Goal: Information Seeking & Learning: Check status

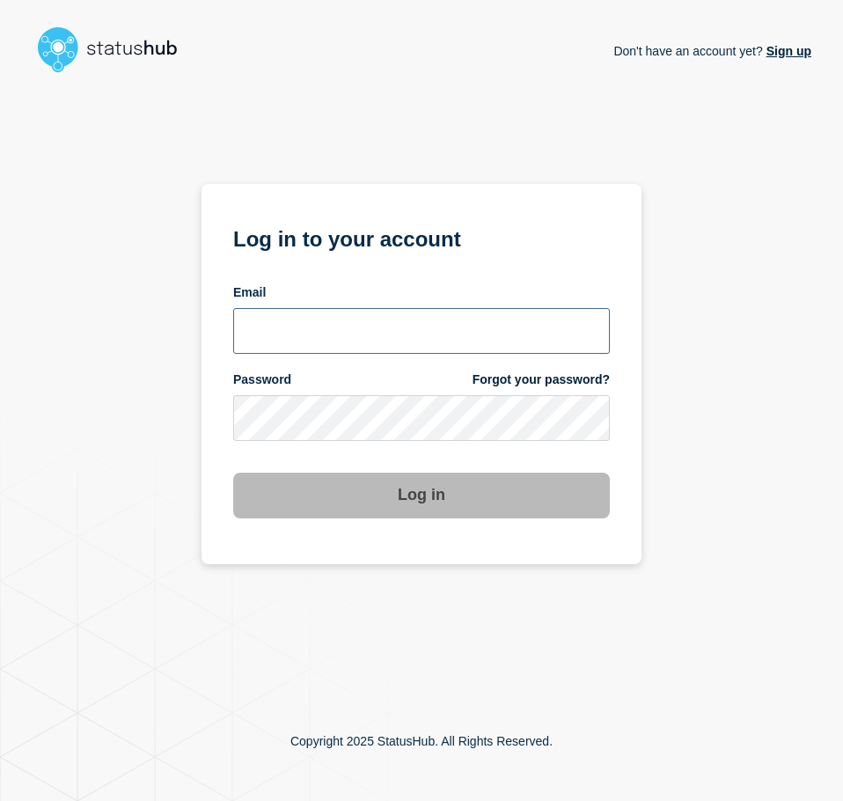
click at [363, 325] on input "email input" at bounding box center [421, 331] width 377 height 46
click at [567, 332] on input "email input" at bounding box center [421, 331] width 377 height 46
click at [0, 800] on com-1password-button at bounding box center [0, 801] width 0 height 0
click at [306, 340] on input "email input" at bounding box center [421, 331] width 377 height 46
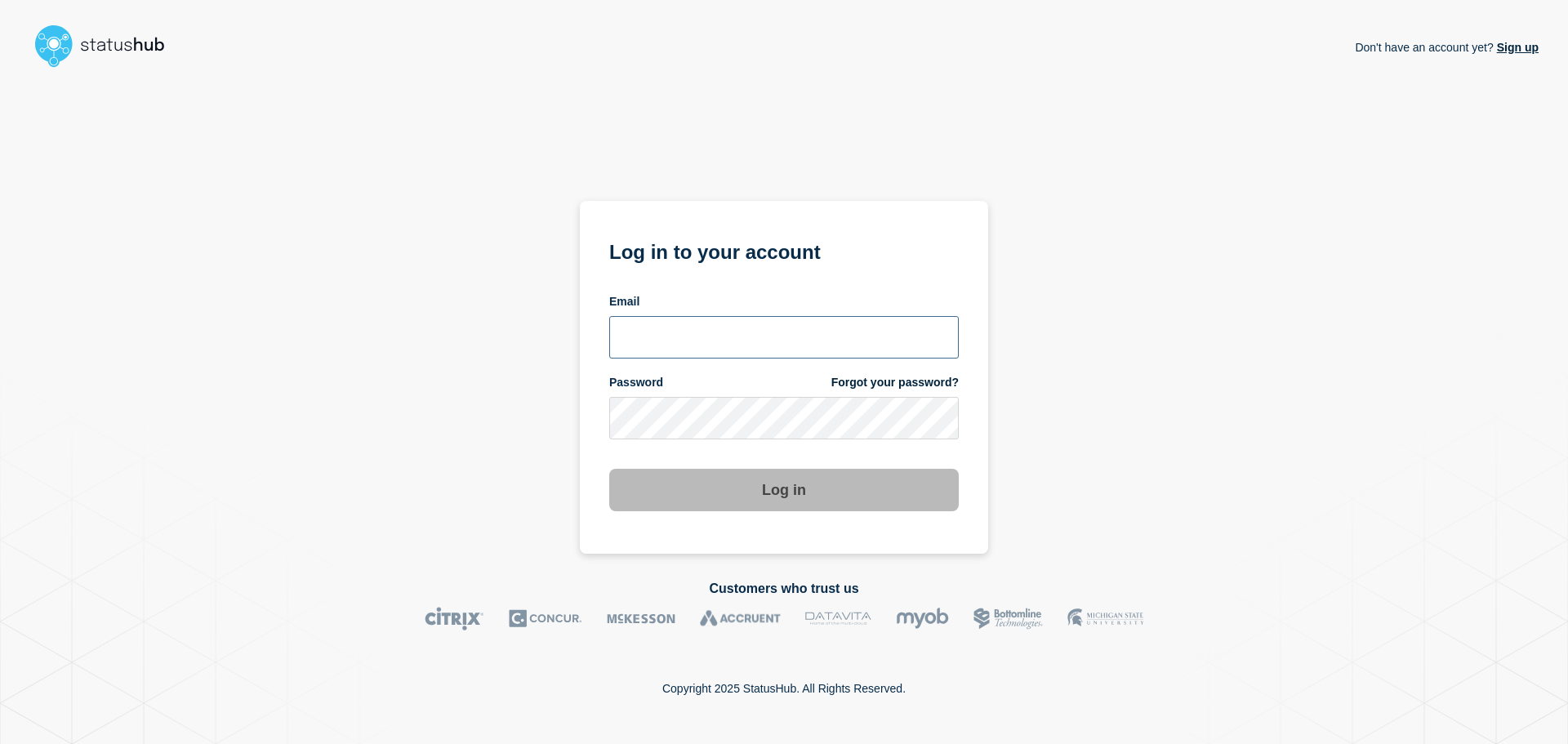
click at [779, 344] on input "email input" at bounding box center [784, 337] width 350 height 43
type input "caleb.stahr@conexon.us"
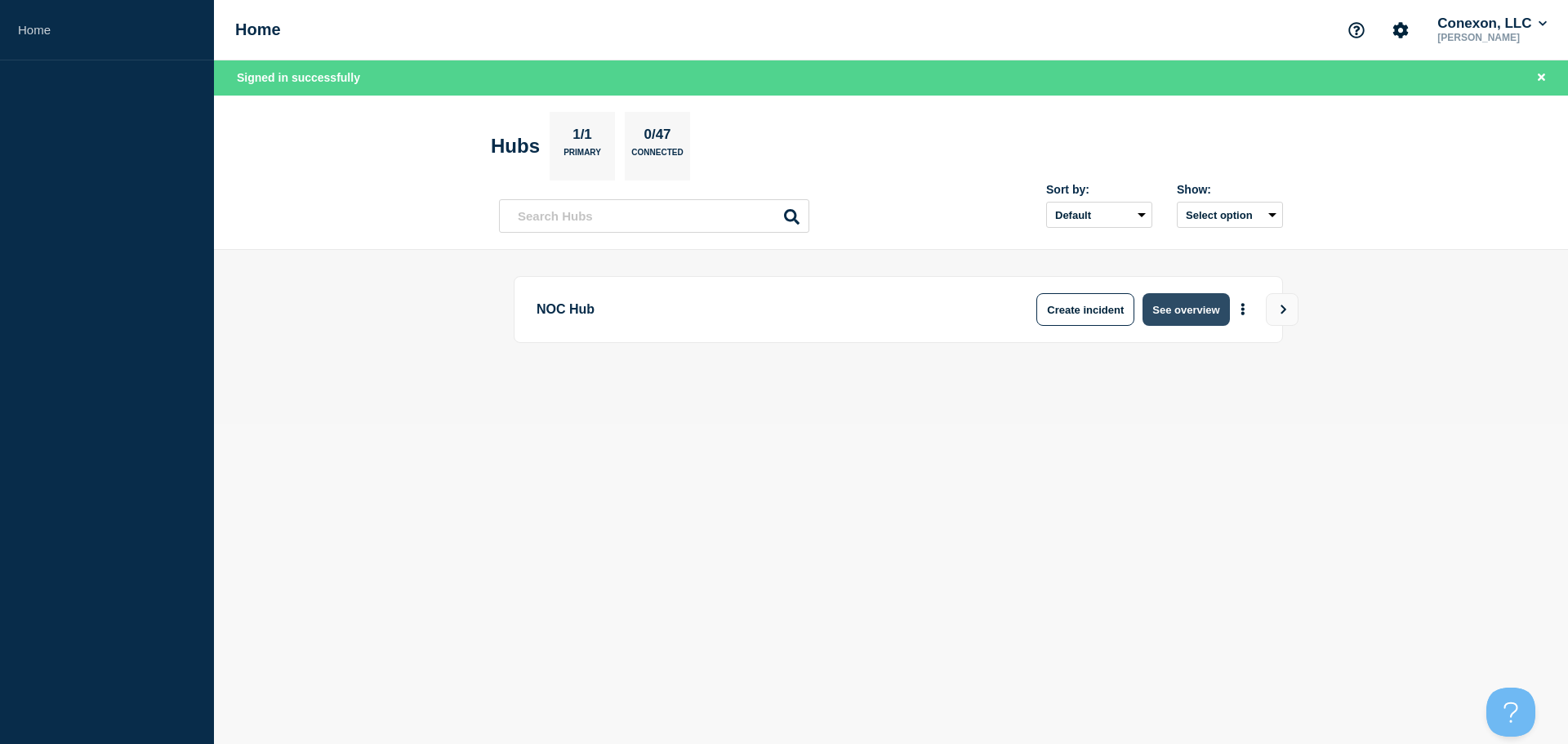
click at [1173, 311] on button "See overview" at bounding box center [1186, 309] width 86 height 33
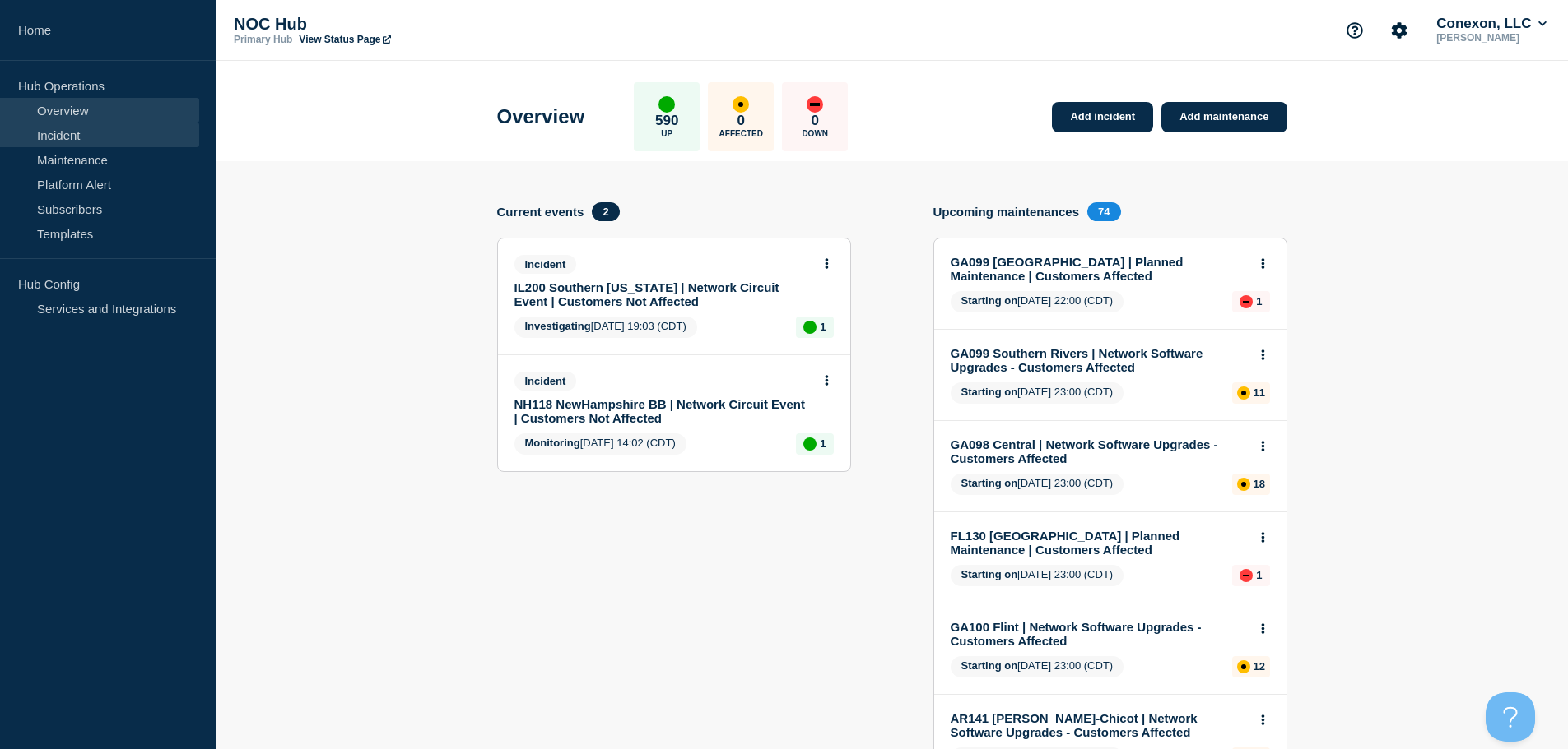
click at [83, 140] on link "Incident" at bounding box center [99, 135] width 199 height 24
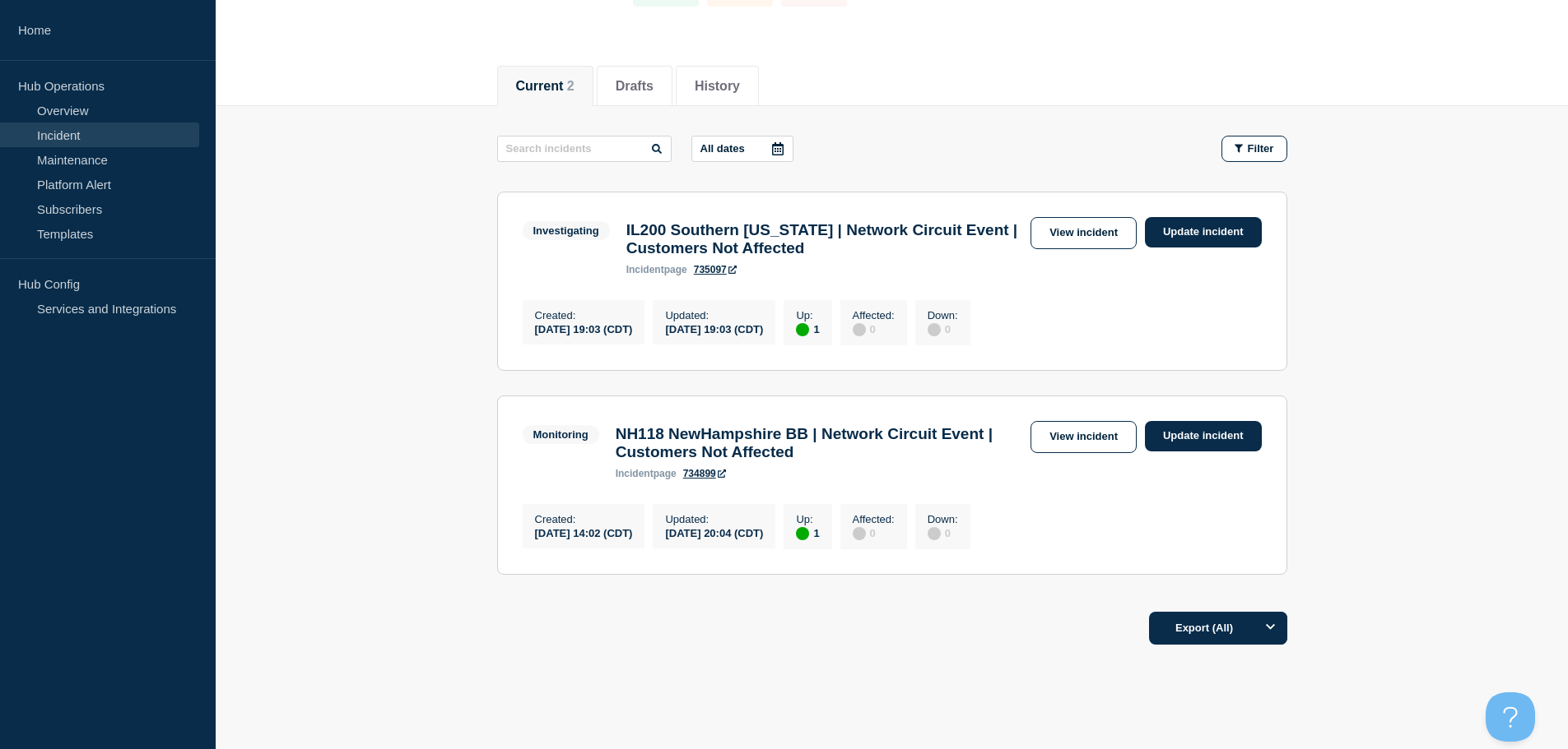
scroll to position [165, 0]
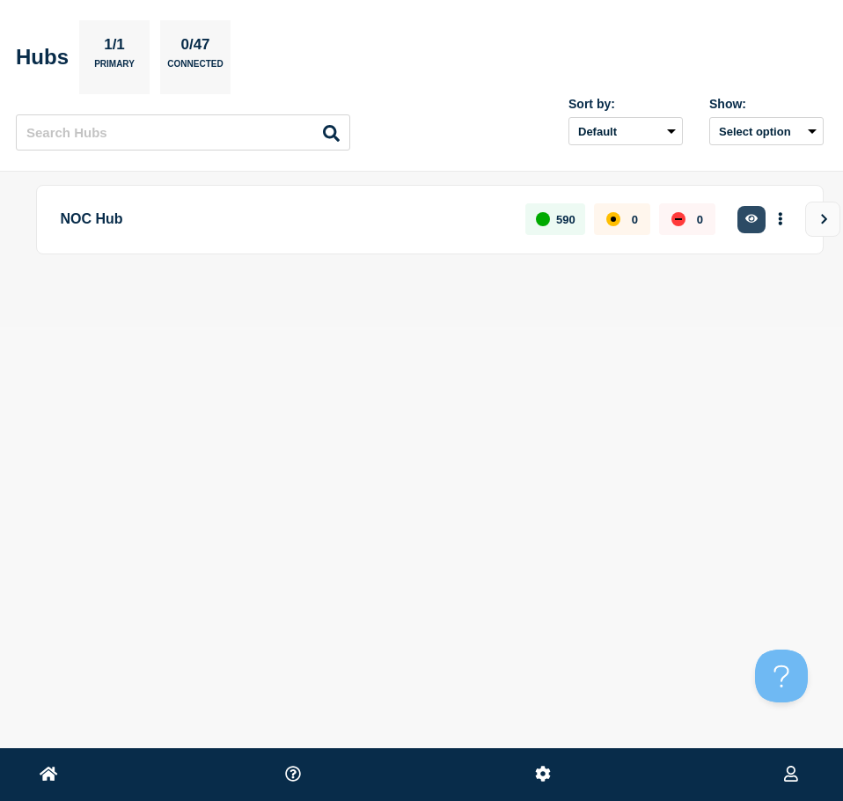
click at [751, 216] on icon "button" at bounding box center [751, 218] width 13 height 11
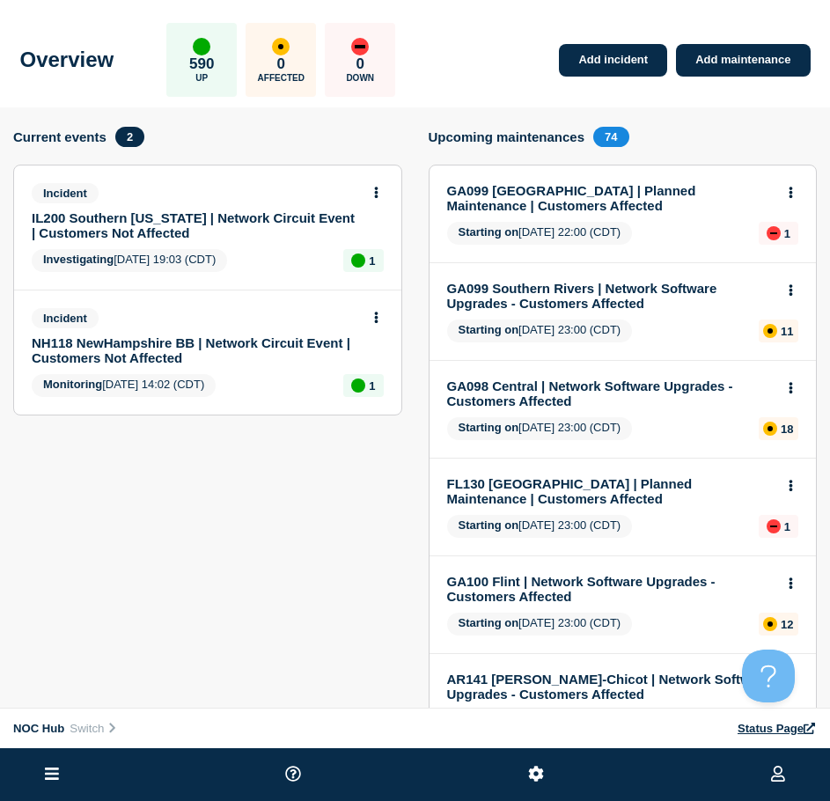
click at [156, 337] on link "NH118 NewHampshire BB | Network Circuit Event | Customers Not Affected" at bounding box center [196, 350] width 328 height 30
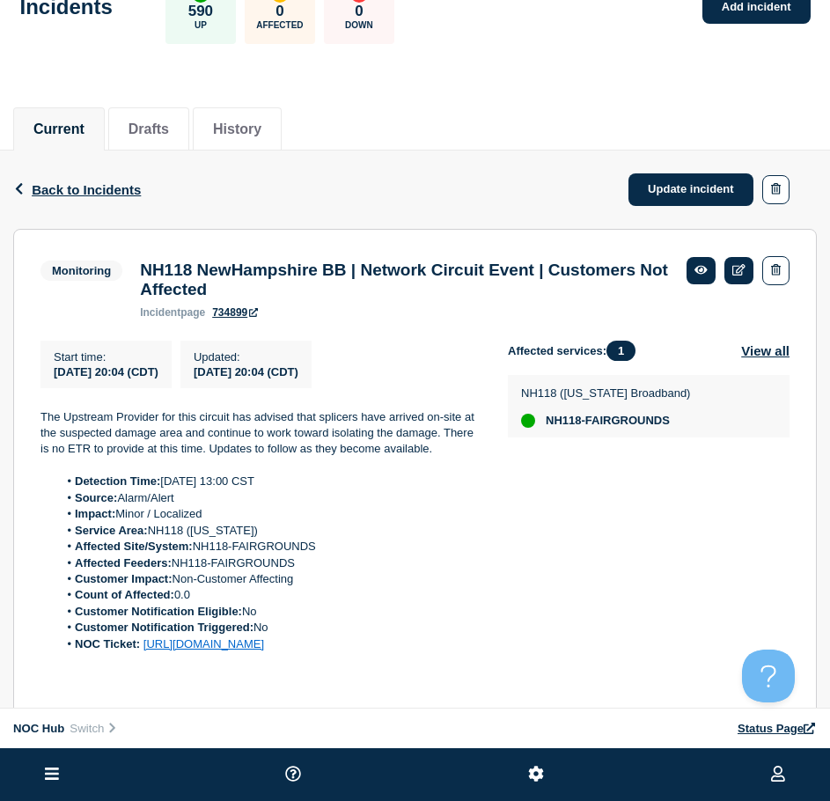
scroll to position [88, 0]
